Goal: Register for event/course

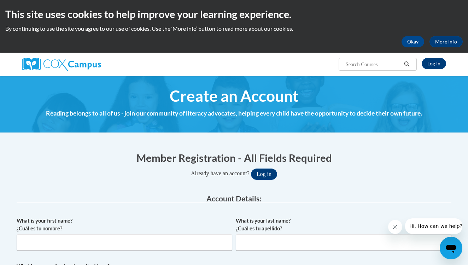
click at [375, 170] on div "Already have an account? Log in" at bounding box center [234, 174] width 435 height 11
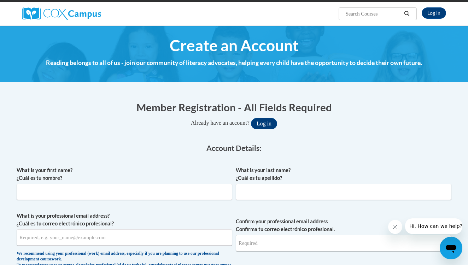
scroll to position [46, 0]
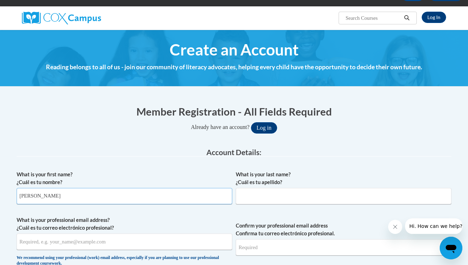
type input "veronica"
type input "Lopez"
click at [160, 197] on input "veronica" at bounding box center [125, 196] width 216 height 16
type input "v"
type input "Veronica"
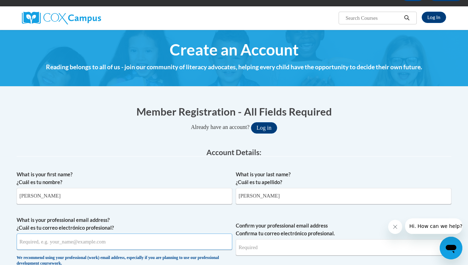
click at [105, 239] on input "What is your professional email address? ¿Cuál es tu correo electrónico profesi…" at bounding box center [125, 242] width 216 height 16
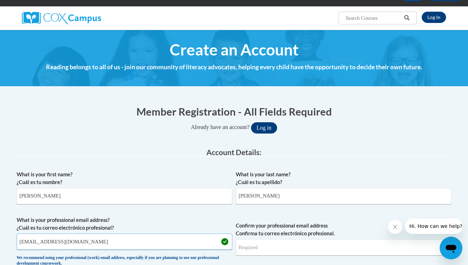
type input "vlopez8730@yahoo.com"
click at [442, 127] on div "Already have an account? Log in" at bounding box center [234, 127] width 435 height 11
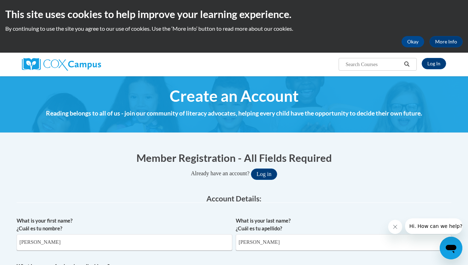
scroll to position [0, 0]
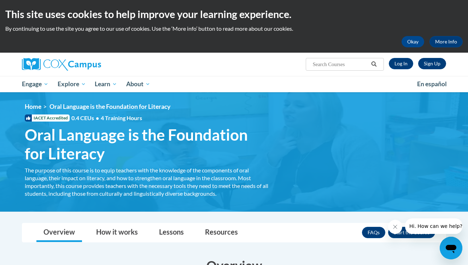
click at [424, 63] on link "Sign Up" at bounding box center [432, 63] width 28 height 11
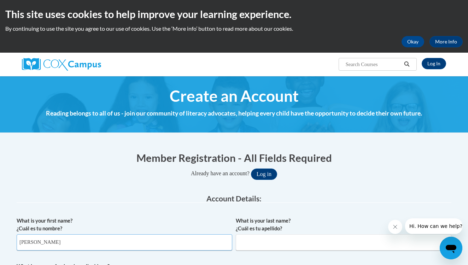
type input "Veronica"
type input "Lopez"
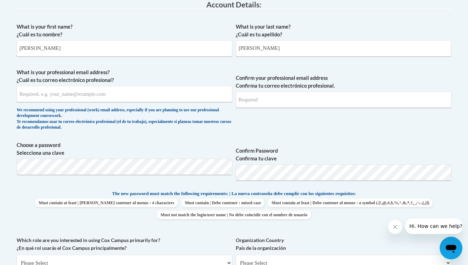
scroll to position [197, 0]
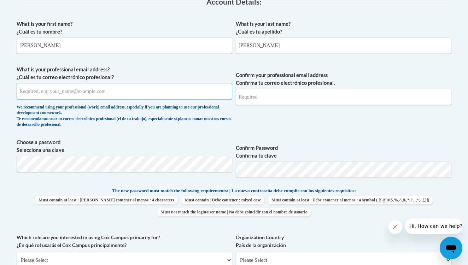
paste input "vglopez@valdosta.edu"
type input "vglopez@valdosta.edu"
click at [256, 96] on input "Confirm your professional email address Confirma tu correo electrónico profesio…" at bounding box center [344, 97] width 216 height 16
type input "vglopez@valdosta.edu"
click at [329, 139] on span "Confirm Password Confirma tu clave" at bounding box center [344, 161] width 216 height 45
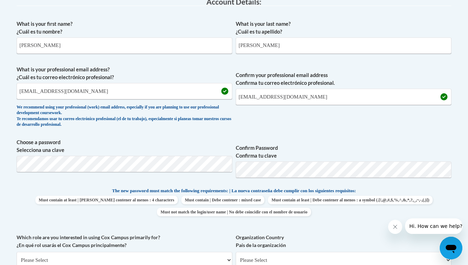
click at [409, 141] on span "Confirm Password Confirma tu clave" at bounding box center [344, 161] width 216 height 45
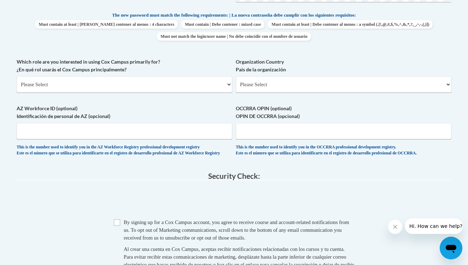
scroll to position [374, 0]
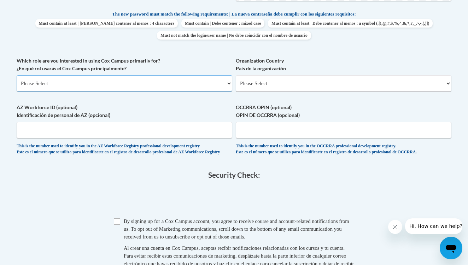
select select "5a18ea06-2b54-4451-96f2-d152daf9eac5"
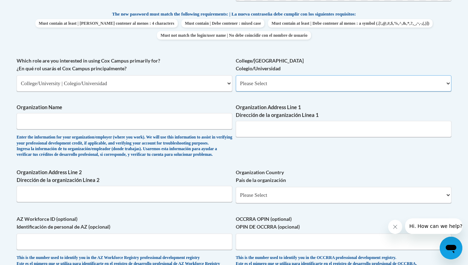
select select "99b32b07-cffc-426c-8bf6-0cd77760d84b"
type input "Berrien Board of Education"
click at [257, 151] on div "What is your first name? ¿Cuál es tu nombre? Veronica What is your last name? ¿…" at bounding box center [234, 57] width 435 height 434
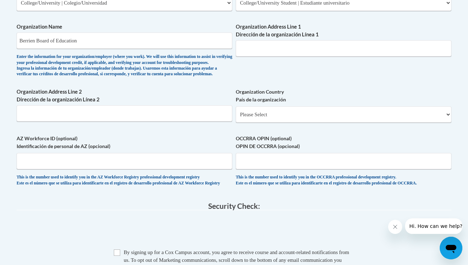
scroll to position [483, 0]
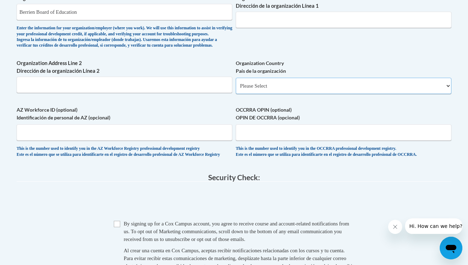
select select "ad49bcad-a171-4b2e-b99c-48b446064914"
select select
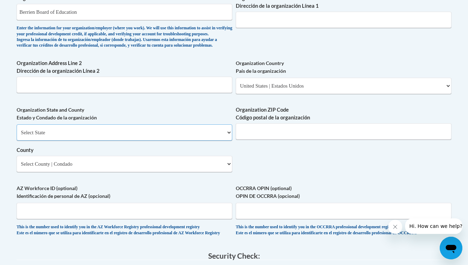
select select "Georgia"
select select "Berrien"
type input "31639"
click at [201, 170] on div "Organization State and County Estado y Condado de la organización Select State …" at bounding box center [125, 141] width 216 height 71
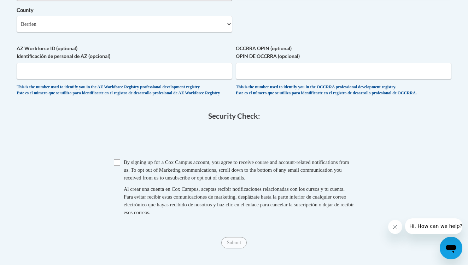
scroll to position [665, 0]
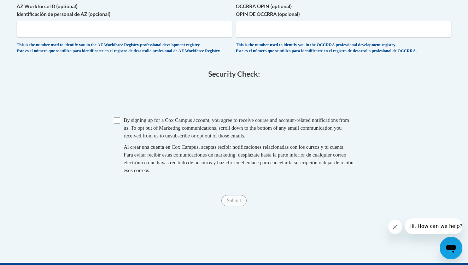
click at [121, 122] on span "Checkbox By signing up for a Cox Campus account, you agree to receive course an…" at bounding box center [234, 148] width 241 height 65
click at [117, 121] on input "Checkbox" at bounding box center [117, 120] width 6 height 6
checkbox input "true"
click at [226, 198] on input "Submit" at bounding box center [233, 200] width 25 height 11
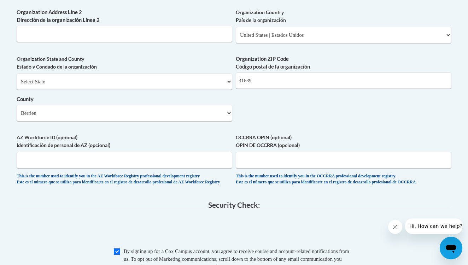
scroll to position [651, 0]
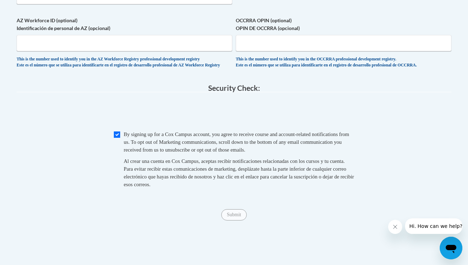
type input "810 s dogwood dr Nasdville, ga 31639"
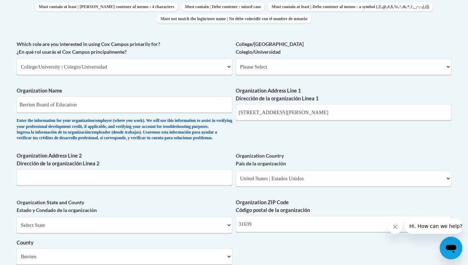
scroll to position [389, 0]
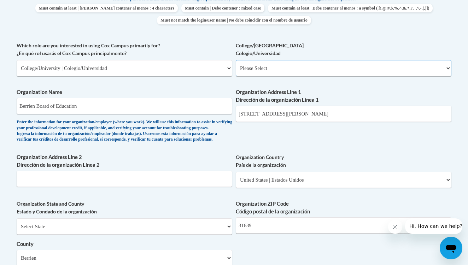
select select "c8743970-7742-49d2-af9e-5c4138019e9a"
select select "null"
select select "99b32b07-cffc-426c-8bf6-0cd77760d84b"
click at [314, 145] on div "What is your first name? ¿Cuál es tu nombre? Veronica What is your last name? ¿…" at bounding box center [234, 81] width 435 height 513
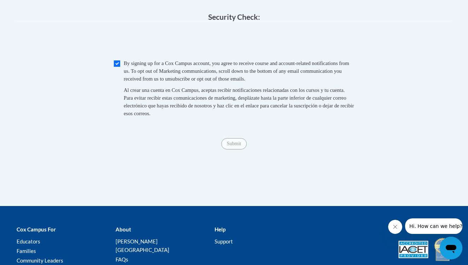
scroll to position [724, 0]
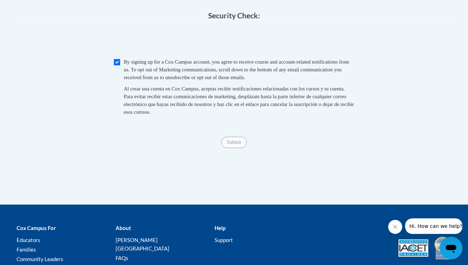
click at [116, 65] on input "Checkbox" at bounding box center [117, 62] width 6 height 6
checkbox input "true"
click at [236, 141] on input "Submit" at bounding box center [233, 142] width 25 height 11
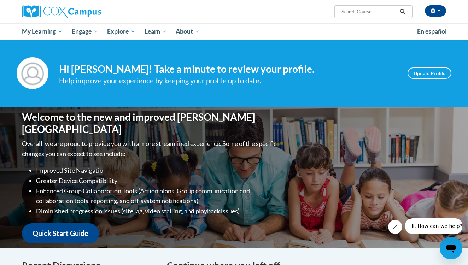
click at [439, 129] on div "Welcome to the new and improved Cox Campus Overall, we are proud to provide you…" at bounding box center [234, 177] width 446 height 141
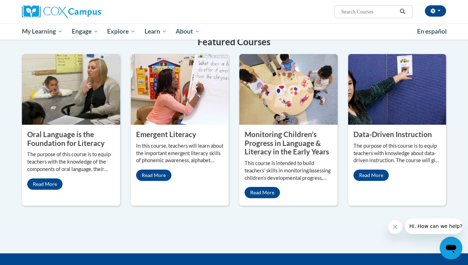
scroll to position [563, 0]
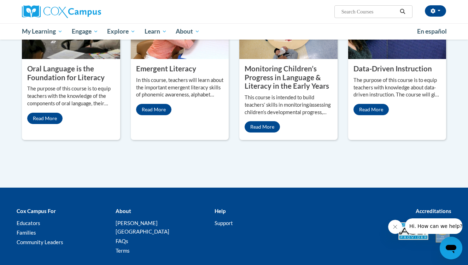
scroll to position [632, 0]
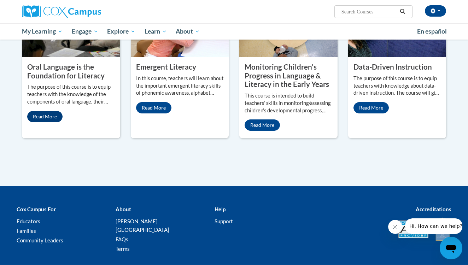
click at [44, 122] on link "Read More" at bounding box center [44, 116] width 35 height 11
click at [44, 57] on img at bounding box center [71, 22] width 98 height 71
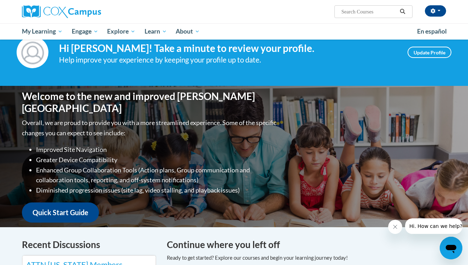
scroll to position [7, 0]
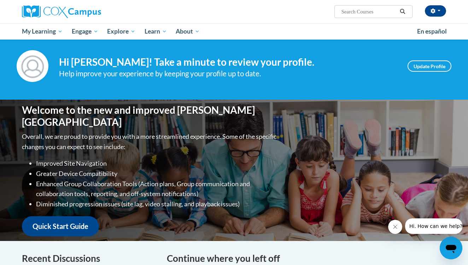
click at [72, 218] on link "Quick Start Guide" at bounding box center [60, 226] width 77 height 20
click at [416, 65] on link "Update Profile" at bounding box center [430, 65] width 44 height 11
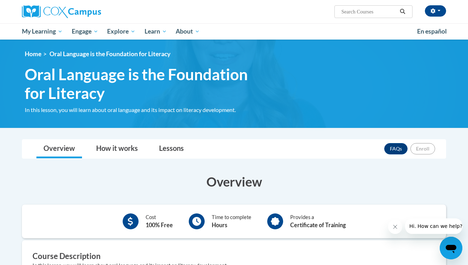
click at [203, 167] on div "Overview Cost 100% Free Time to complete Hours Provides a Certificate of Traini…" at bounding box center [234, 259] width 435 height 186
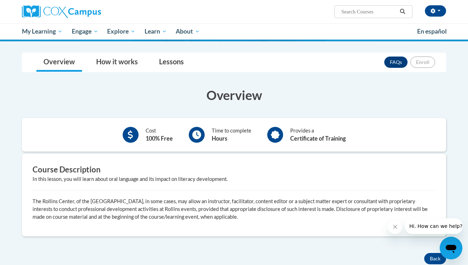
scroll to position [75, 0]
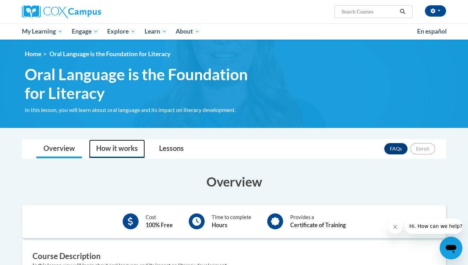
click at [129, 150] on link "How it works" at bounding box center [117, 149] width 56 height 19
click at [382, 182] on h3 "Overview" at bounding box center [234, 182] width 424 height 18
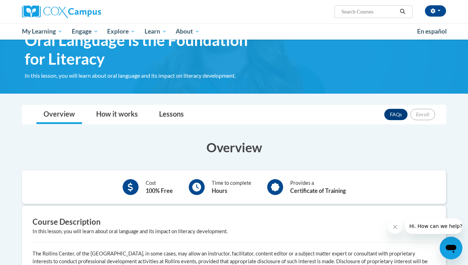
scroll to position [31, 0]
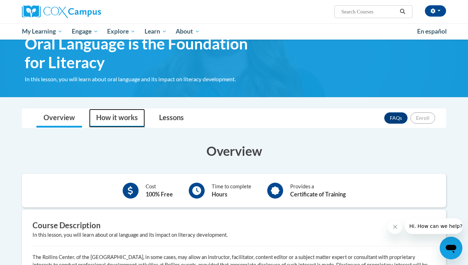
click at [118, 114] on link "How it works" at bounding box center [117, 118] width 56 height 19
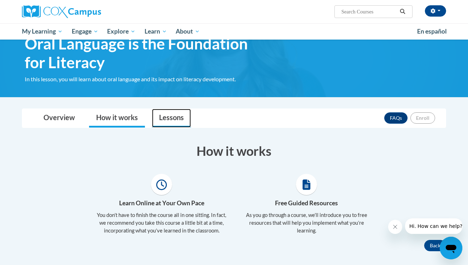
click at [180, 117] on link "Lessons" at bounding box center [171, 118] width 39 height 19
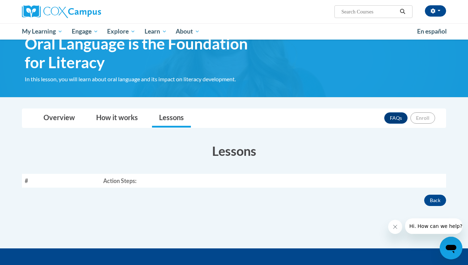
click at [129, 184] on th "Action Steps:" at bounding box center [273, 181] width 346 height 14
click at [330, 148] on h3 "Lessons" at bounding box center [234, 151] width 424 height 18
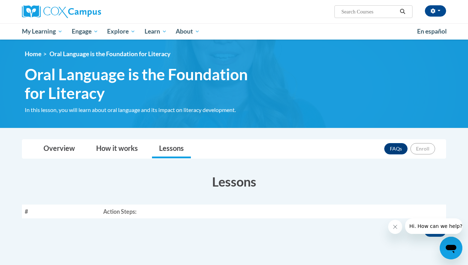
scroll to position [0, 0]
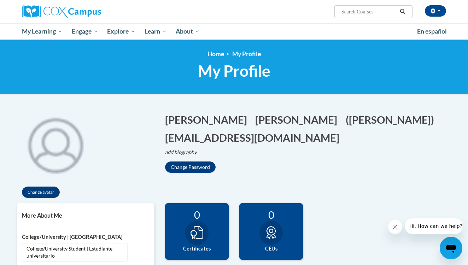
click at [399, 120] on h1 "Veronica Edit Screen Name Veronica Save Lopez Edit Screen Name Lopez Save (Vero…" at bounding box center [308, 128] width 286 height 33
click at [430, 14] on button "button" at bounding box center [435, 10] width 21 height 11
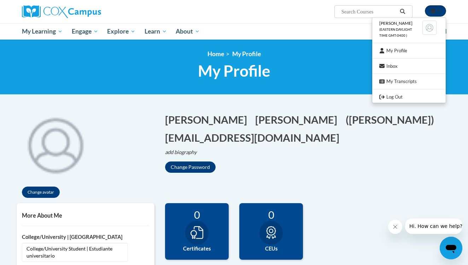
click at [430, 14] on button "button" at bounding box center [435, 10] width 21 height 11
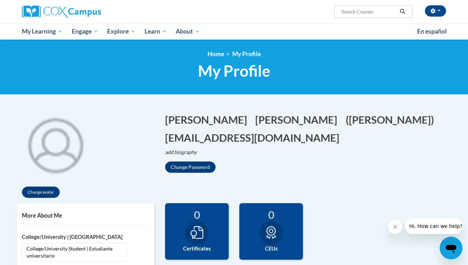
click at [416, 117] on h1 "Veronica Edit Screen Name Veronica Save Lopez Edit Screen Name Lopez Save (Vero…" at bounding box center [308, 128] width 286 height 33
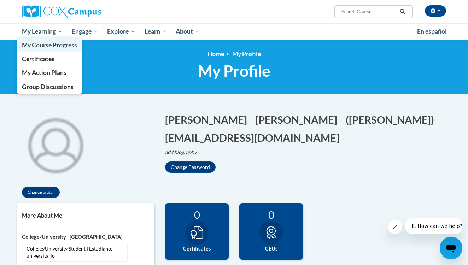
click at [52, 43] on span "My Course Progress" at bounding box center [49, 44] width 55 height 7
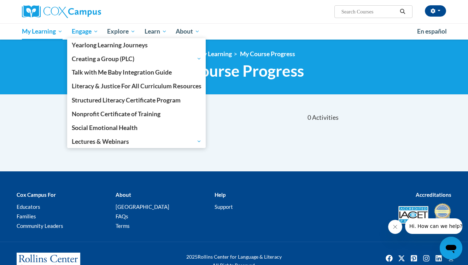
click at [81, 36] on link "Engage" at bounding box center [85, 31] width 36 height 16
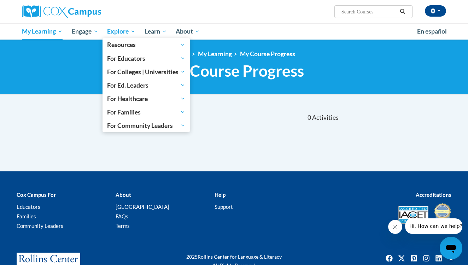
click at [122, 31] on span "Explore" at bounding box center [121, 31] width 28 height 8
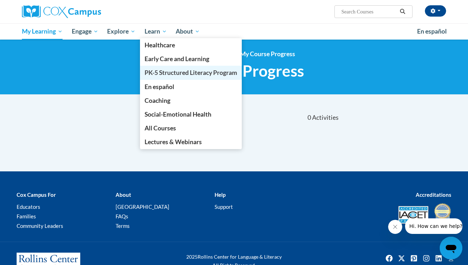
click at [167, 70] on span "PK-5 Structured Literacy Program" at bounding box center [191, 72] width 93 height 7
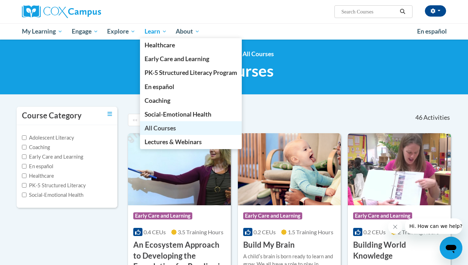
click at [167, 126] on span "All Courses" at bounding box center [160, 127] width 31 height 7
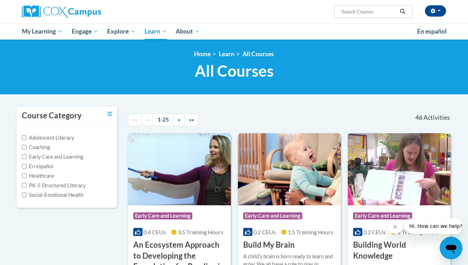
click at [457, 106] on div at bounding box center [234, 106] width 446 height 0
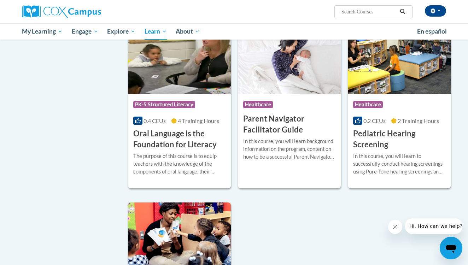
scroll to position [1463, 0]
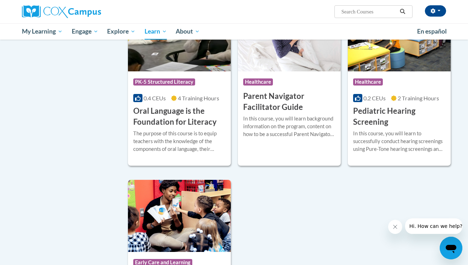
click at [193, 123] on h3 "Oral Language is the Foundation for Literacy" at bounding box center [179, 117] width 92 height 22
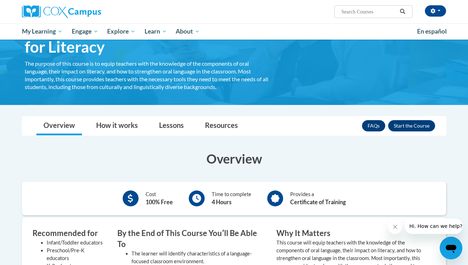
scroll to position [54, 0]
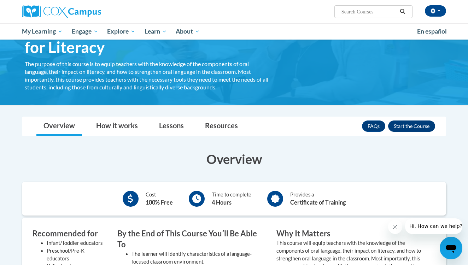
click at [405, 124] on button "Enroll" at bounding box center [411, 126] width 47 height 11
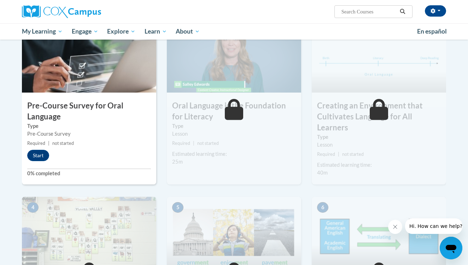
scroll to position [166, 0]
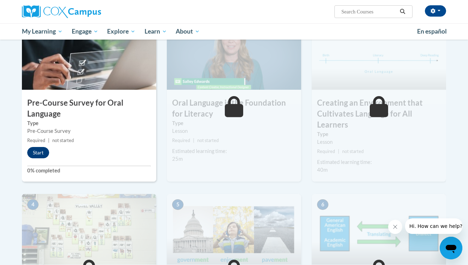
click at [39, 152] on button "Start" at bounding box center [38, 152] width 22 height 11
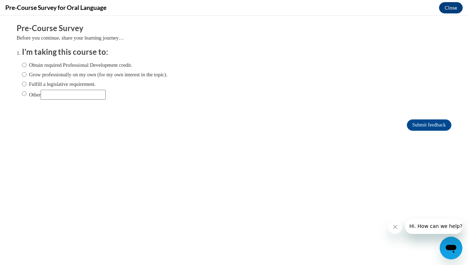
scroll to position [0, 0]
click at [70, 66] on label "Obtain required Professional Development credit." at bounding box center [77, 65] width 110 height 8
click at [27, 66] on input "Obtain required Professional Development credit." at bounding box center [24, 65] width 5 height 8
radio input "true"
click at [413, 123] on input "Submit feedback" at bounding box center [429, 125] width 45 height 11
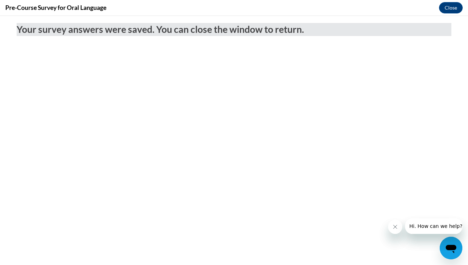
click at [397, 225] on icon "Close message from company" at bounding box center [396, 227] width 6 height 6
click at [451, 6] on button "Close" at bounding box center [451, 7] width 24 height 11
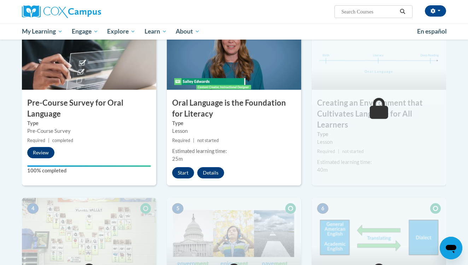
click at [312, 191] on div "3 Creating an Environment that Cultivates Language for All Learners Type Lesson…" at bounding box center [379, 108] width 145 height 179
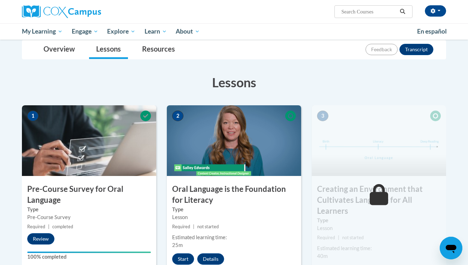
scroll to position [75, 0]
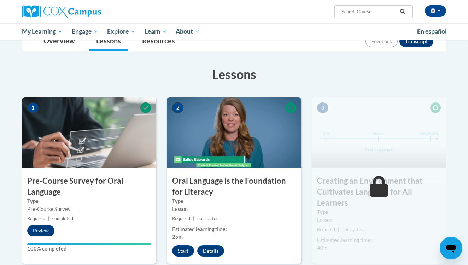
scroll to position [83, 0]
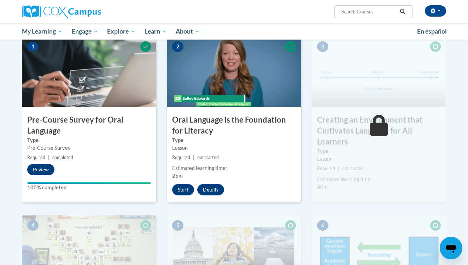
scroll to position [149, 0]
